Goal: Transaction & Acquisition: Purchase product/service

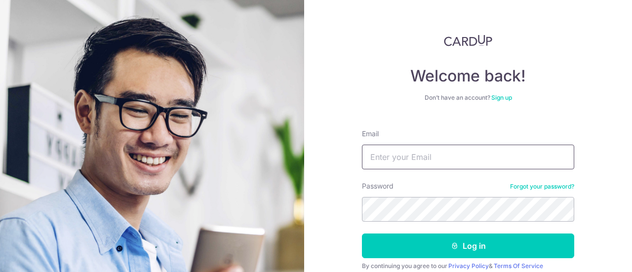
click at [433, 158] on input "Email" at bounding box center [468, 157] width 212 height 25
type input "[EMAIL_ADDRESS][DOMAIN_NAME]"
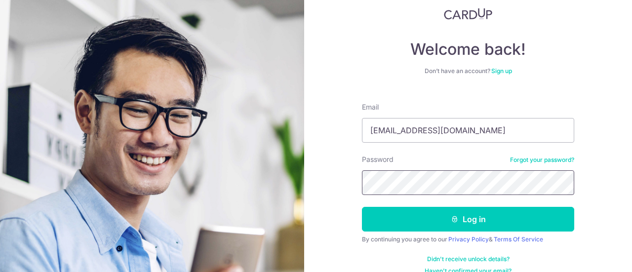
scroll to position [41, 0]
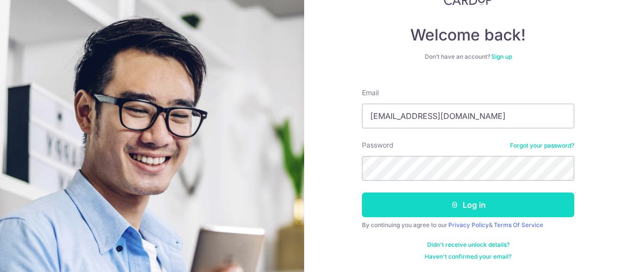
click at [456, 208] on icon "submit" at bounding box center [455, 205] width 8 height 8
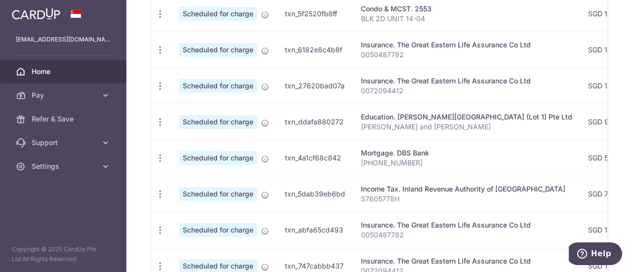
scroll to position [296, 0]
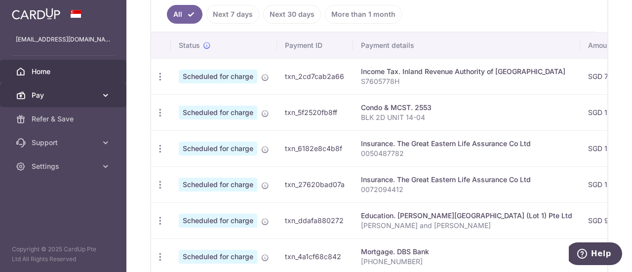
click at [105, 96] on icon at bounding box center [106, 95] width 10 height 10
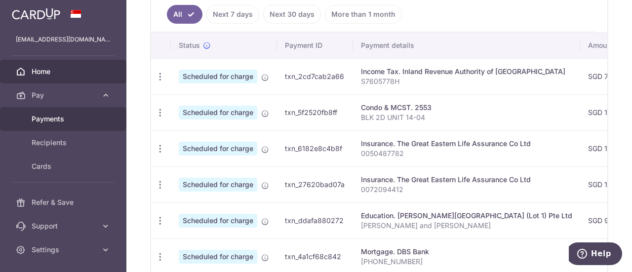
click at [68, 117] on span "Payments" at bounding box center [64, 119] width 65 height 10
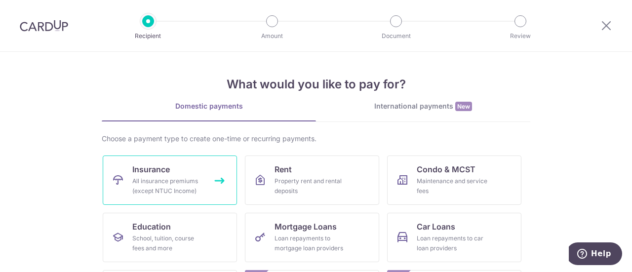
click at [175, 179] on div "All insurance premiums (except NTUC Income)" at bounding box center [167, 186] width 71 height 20
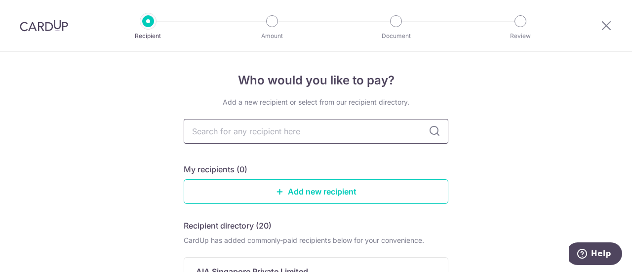
click at [238, 131] on input "text" at bounding box center [316, 131] width 265 height 25
type input "singlife"
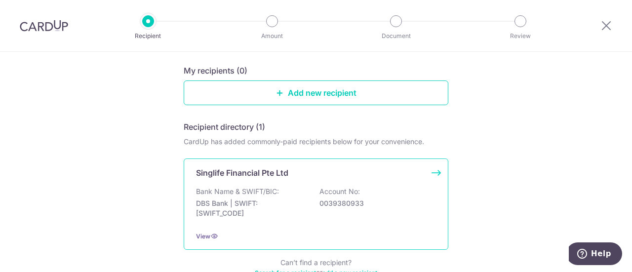
click at [333, 187] on p "Account No:" at bounding box center [340, 192] width 41 height 10
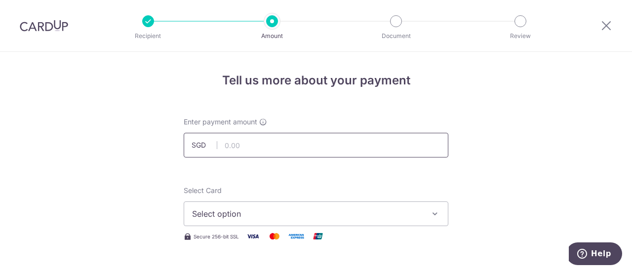
click at [311, 142] on input "text" at bounding box center [316, 145] width 265 height 25
type input "436.00"
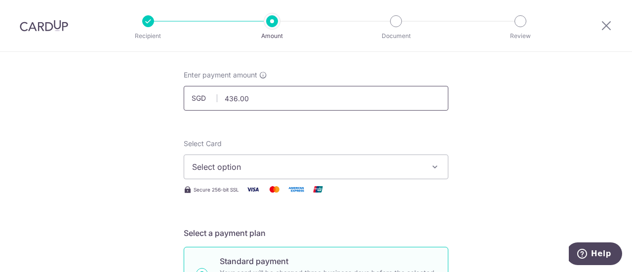
scroll to position [99, 0]
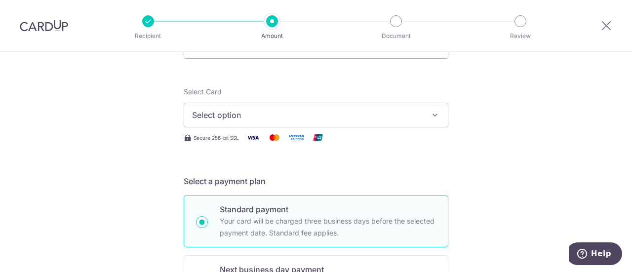
click at [430, 116] on icon "button" at bounding box center [435, 115] width 10 height 10
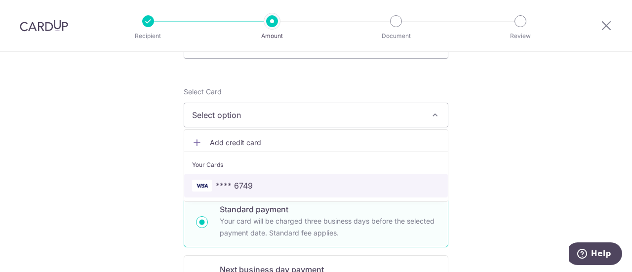
click at [238, 182] on span "**** 6749" at bounding box center [234, 186] width 37 height 12
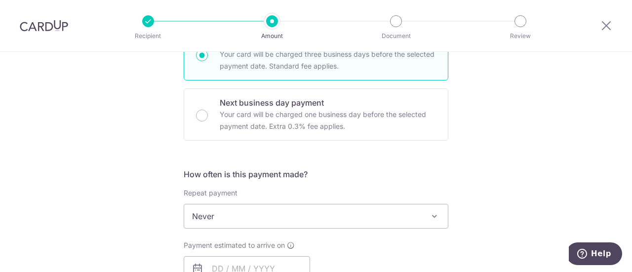
scroll to position [296, 0]
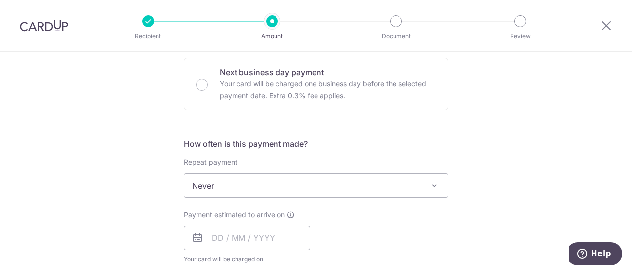
click at [431, 186] on span at bounding box center [435, 186] width 12 height 12
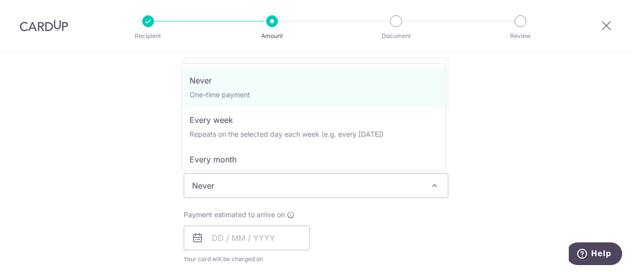
click at [435, 185] on span at bounding box center [435, 186] width 12 height 12
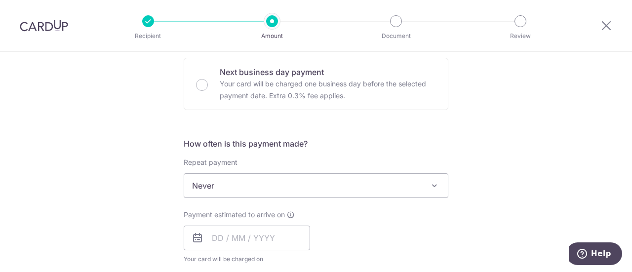
click at [430, 183] on span at bounding box center [435, 186] width 12 height 12
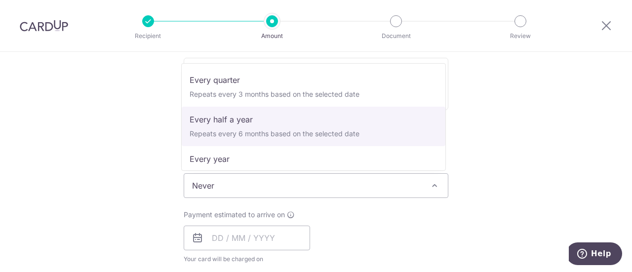
scroll to position [138, 0]
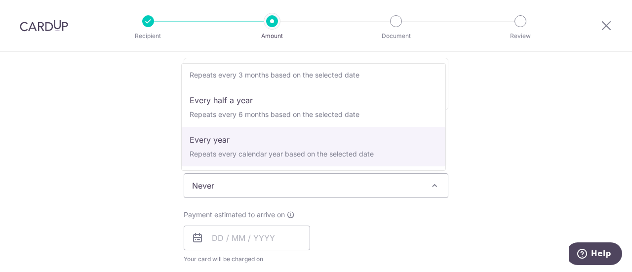
select select "6"
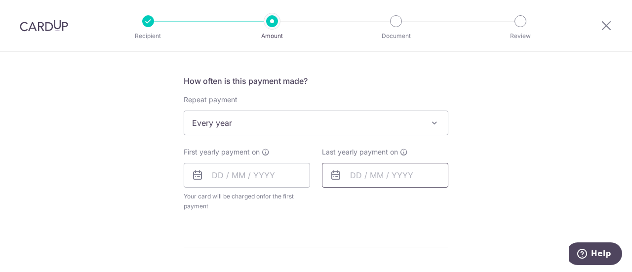
scroll to position [395, 0]
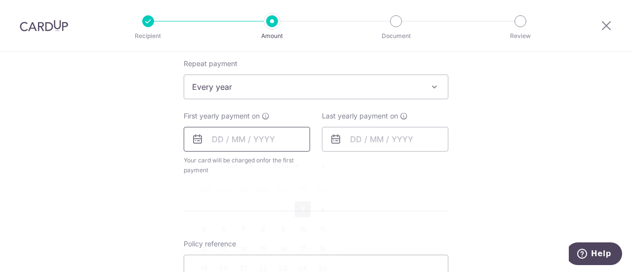
click at [235, 136] on input "text" at bounding box center [247, 139] width 126 height 25
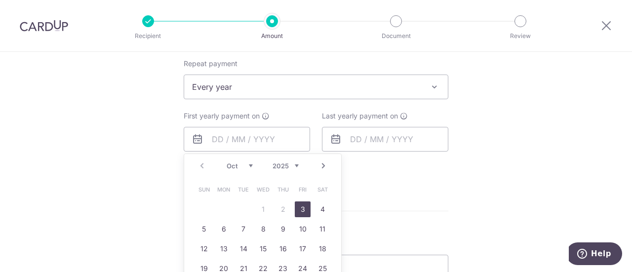
click at [299, 210] on link "3" at bounding box center [303, 210] width 16 height 16
type input "03/10/2025"
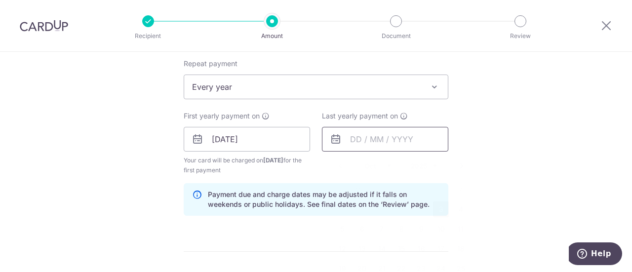
click at [426, 139] on input "text" at bounding box center [385, 139] width 126 height 25
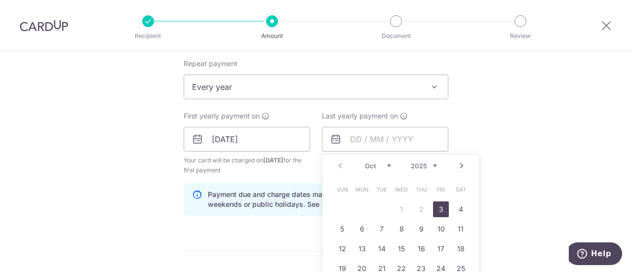
click at [434, 167] on select "2025 2026 2027 2028 2029 2030 2031 2032 2033 2034 2035" at bounding box center [424, 166] width 26 height 8
click at [460, 209] on link "3" at bounding box center [461, 210] width 16 height 16
type input "03/10/2026"
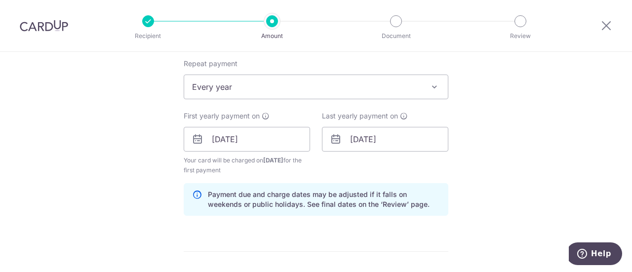
click at [522, 167] on div "Tell us more about your payment Enter payment amount SGD 436.00 436.00 Select C…" at bounding box center [316, 129] width 632 height 944
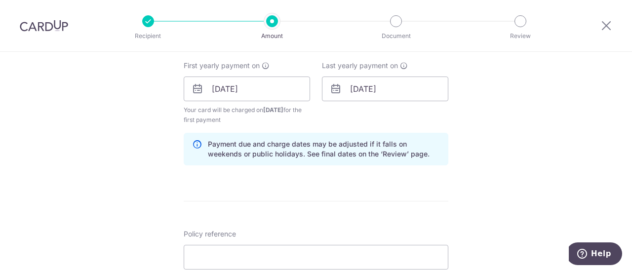
scroll to position [494, 0]
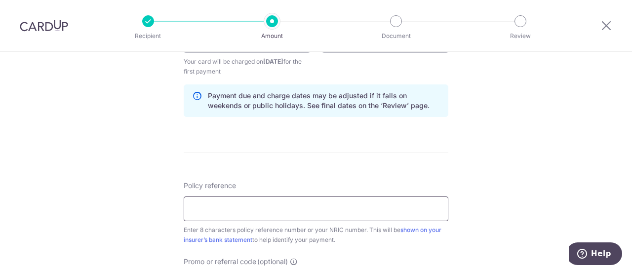
click at [395, 205] on input "Policy reference" at bounding box center [316, 209] width 265 height 25
click at [258, 213] on input "255" at bounding box center [316, 209] width 265 height 25
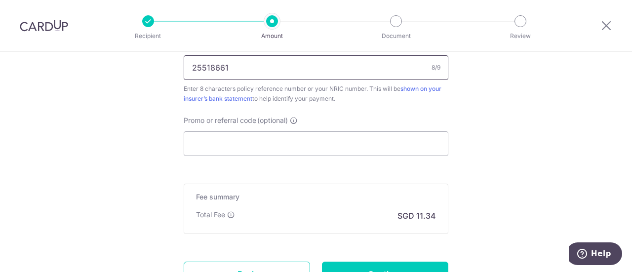
scroll to position [593, 0]
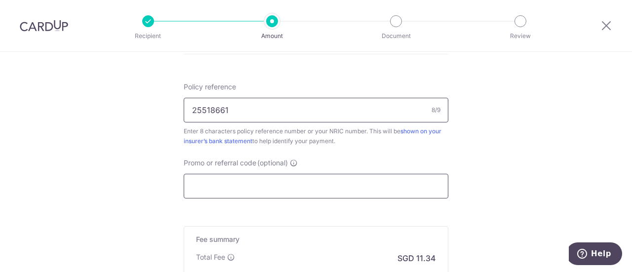
type input "25518661"
click at [255, 175] on input "Promo or referral code (optional)" at bounding box center [316, 186] width 265 height 25
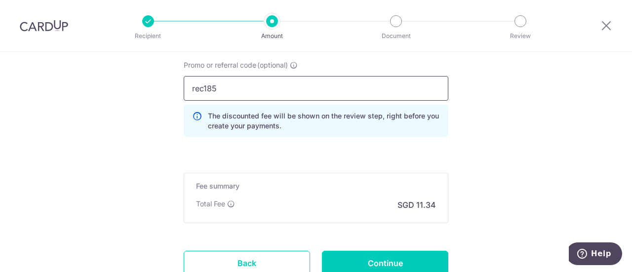
scroll to position [692, 0]
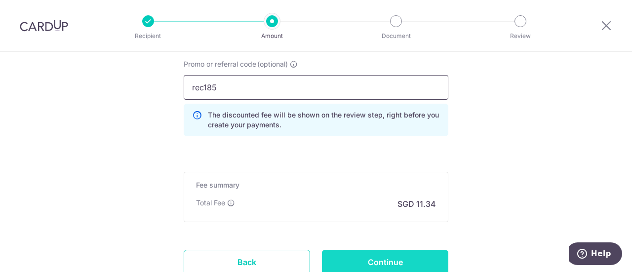
type input "rec185"
click at [398, 261] on input "Continue" at bounding box center [385, 262] width 126 height 25
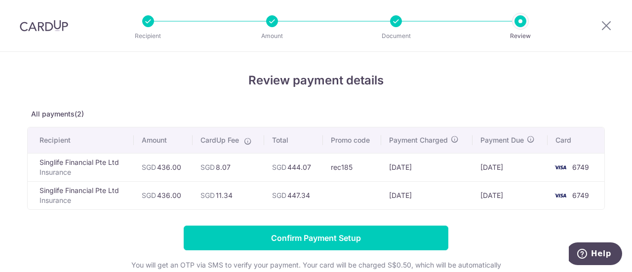
scroll to position [49, 0]
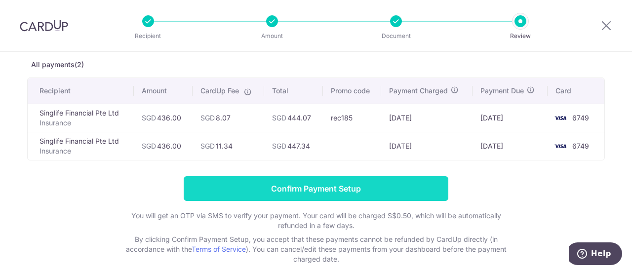
click at [383, 186] on input "Confirm Payment Setup" at bounding box center [316, 188] width 265 height 25
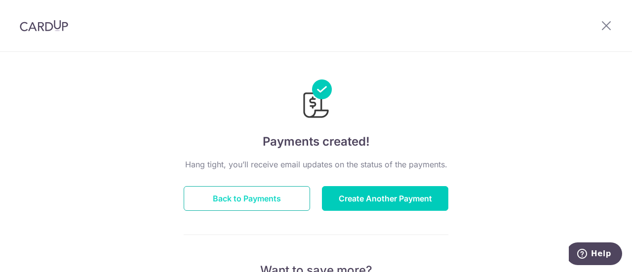
click at [251, 201] on button "Back to Payments" at bounding box center [247, 198] width 126 height 25
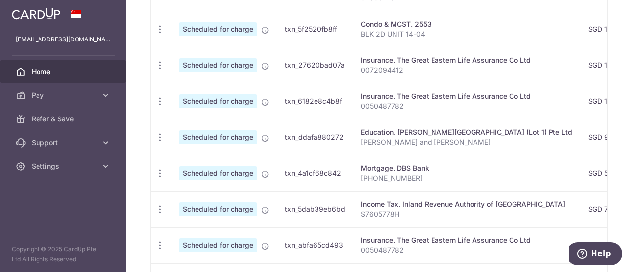
scroll to position [317, 0]
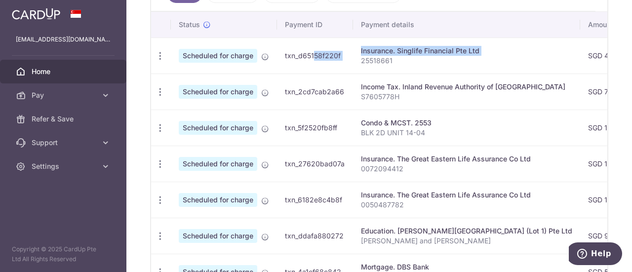
drag, startPoint x: 287, startPoint y: 51, endPoint x: 343, endPoint y: 58, distance: 56.7
click at [351, 57] on td "txn_d65158f220f" at bounding box center [315, 56] width 76 height 36
click at [308, 70] on td "txn_d65158f220f" at bounding box center [315, 56] width 76 height 36
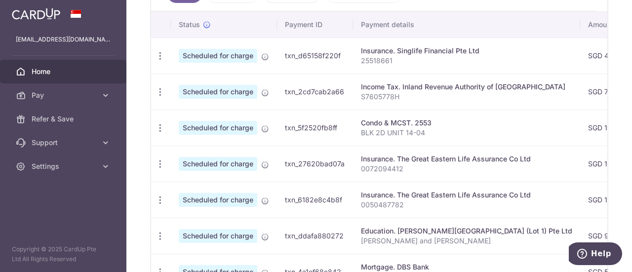
drag, startPoint x: 285, startPoint y: 50, endPoint x: 344, endPoint y: 53, distance: 58.8
click at [346, 55] on td "txn_d65158f220f" at bounding box center [315, 56] width 76 height 36
copy td "txn_d65158f220f"
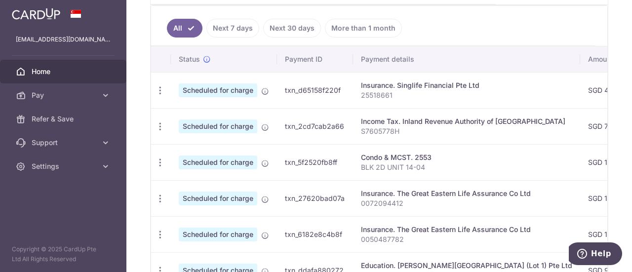
scroll to position [296, 0]
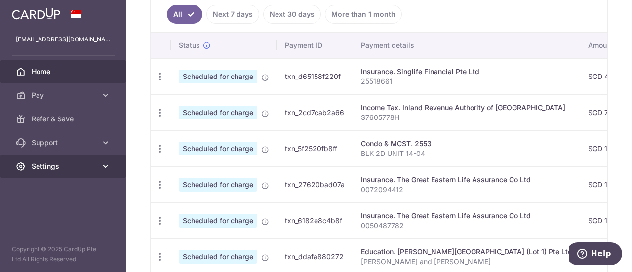
click at [106, 167] on icon at bounding box center [106, 167] width 10 height 10
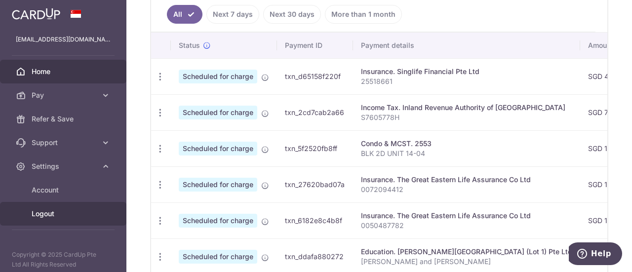
click at [49, 209] on span "Logout" at bounding box center [64, 214] width 65 height 10
